Goal: Navigation & Orientation: Find specific page/section

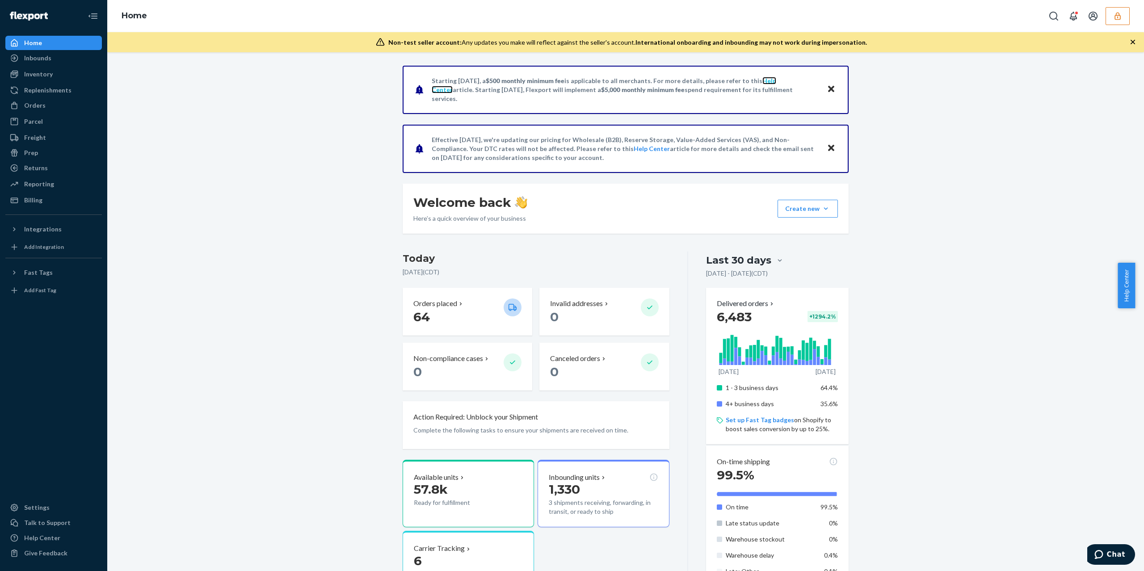
click at [772, 86] on link "Help Center" at bounding box center [604, 85] width 344 height 17
click at [1121, 9] on button "button" at bounding box center [1117, 16] width 24 height 18
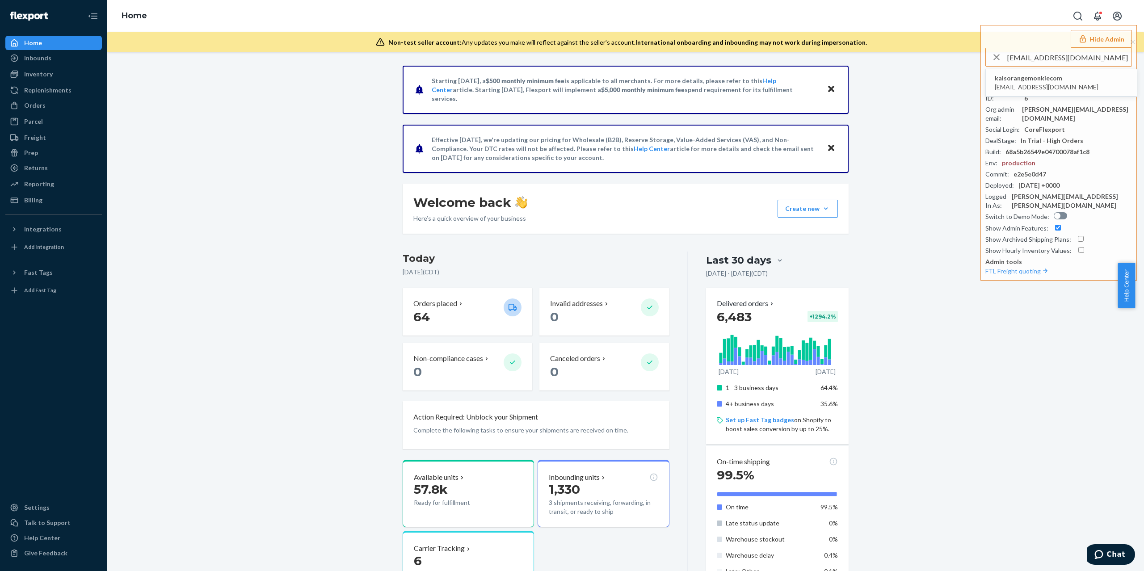
type input "[EMAIL_ADDRESS][DOMAIN_NAME]"
click at [1062, 88] on span "[EMAIL_ADDRESS][DOMAIN_NAME]" at bounding box center [1046, 87] width 104 height 9
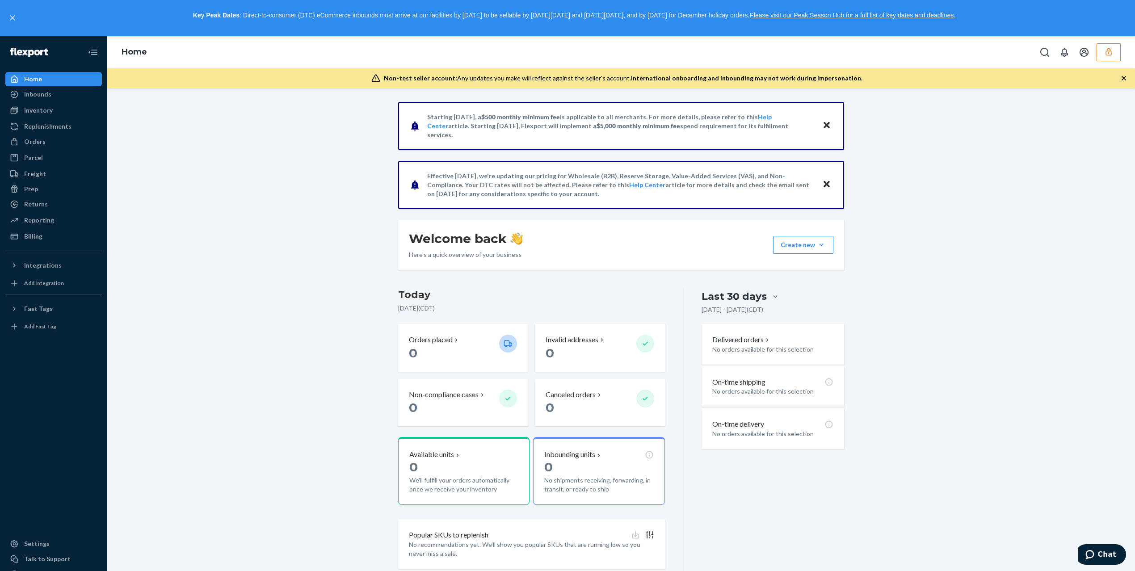
click at [1099, 54] on button "button" at bounding box center [1108, 52] width 24 height 18
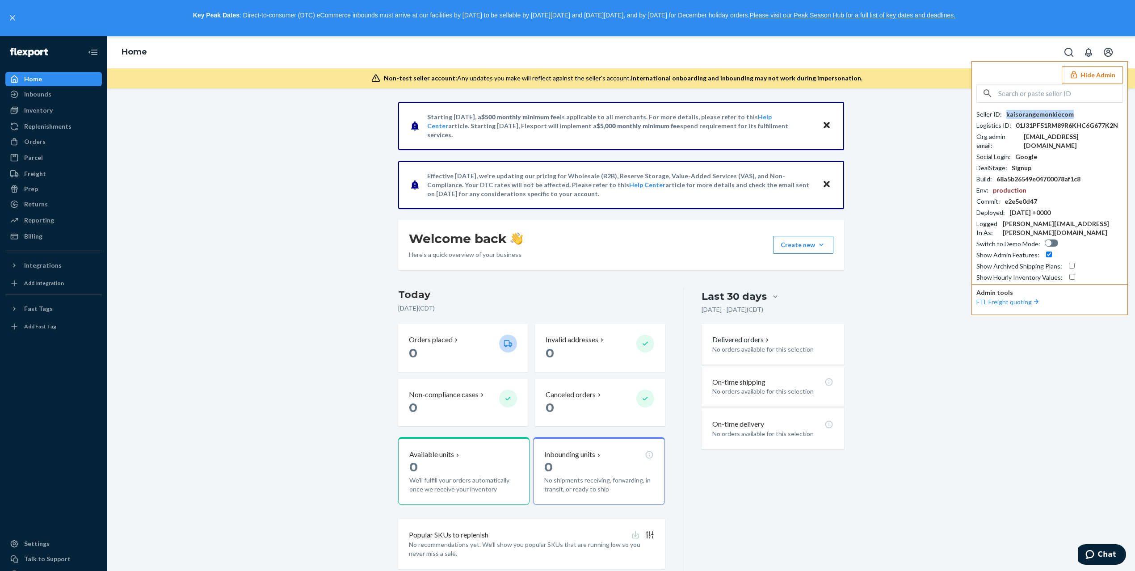
click at [1025, 118] on div "kaisorangemonkiecom" at bounding box center [1039, 114] width 67 height 9
click at [33, 104] on div "Inventory" at bounding box center [53, 110] width 95 height 13
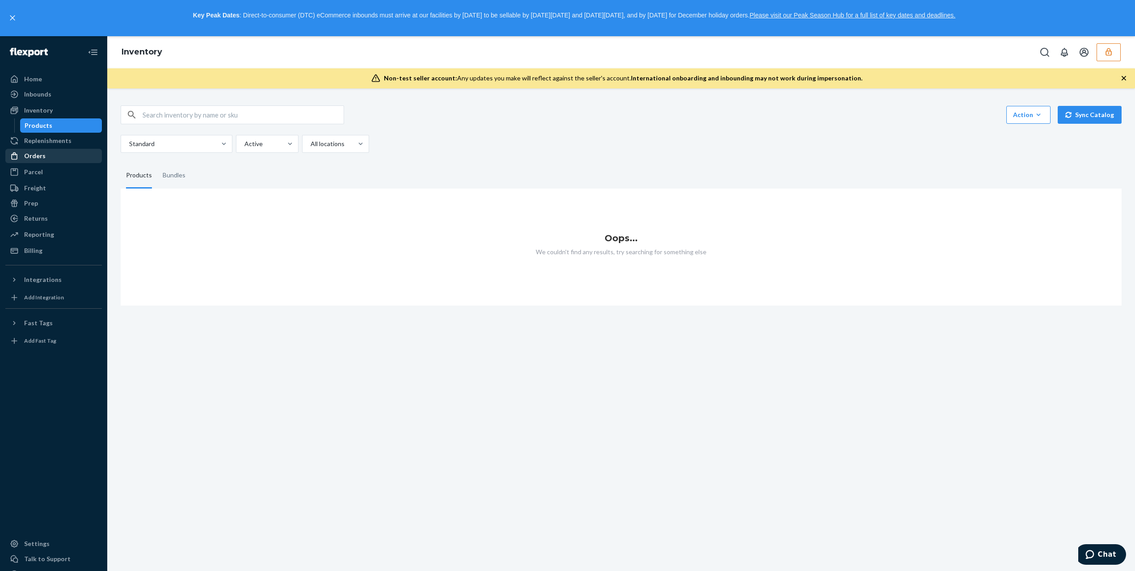
click at [42, 151] on div "Orders" at bounding box center [34, 155] width 21 height 9
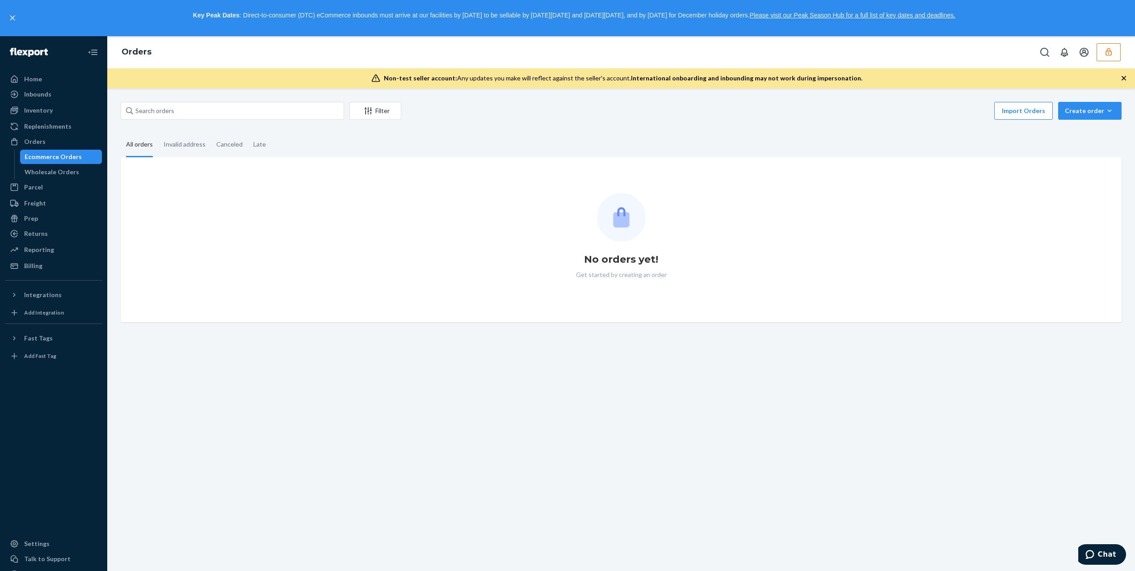
click at [819, 18] on link "Please visit our Peak Season Hub for a full list of key dates and deadlines." at bounding box center [852, 15] width 206 height 7
